Goal: Navigation & Orientation: Find specific page/section

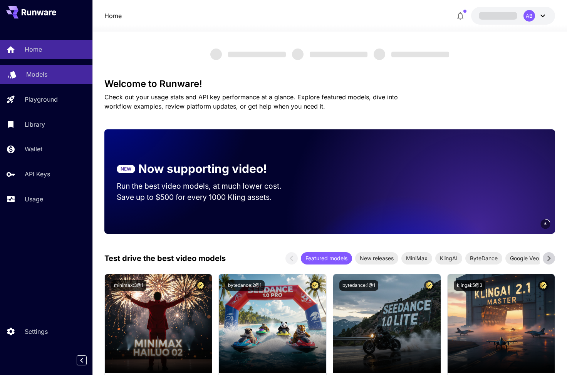
click at [33, 73] on p "Models" at bounding box center [36, 74] width 21 height 9
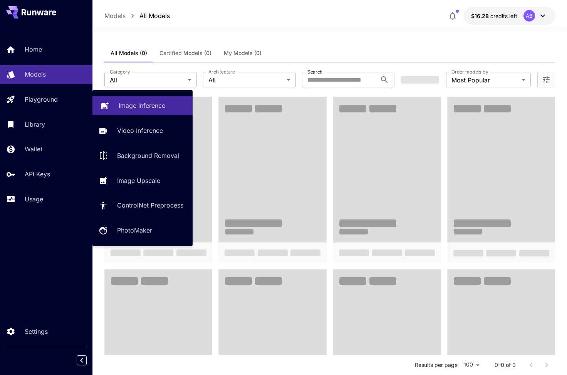
click at [126, 109] on p "Image Inference" at bounding box center [142, 105] width 47 height 9
